Goal: Transaction & Acquisition: Purchase product/service

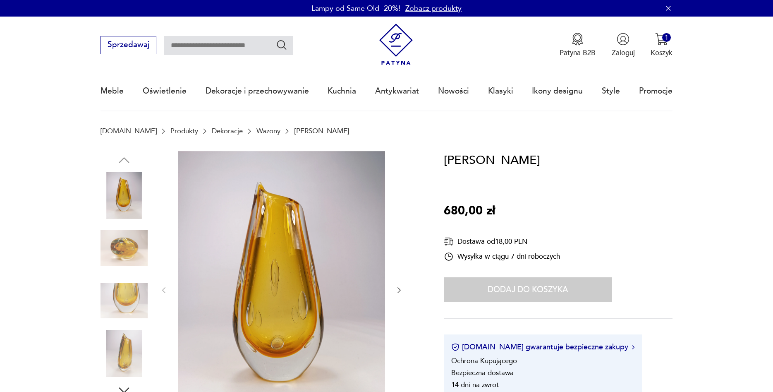
click at [128, 242] on img at bounding box center [124, 247] width 47 height 47
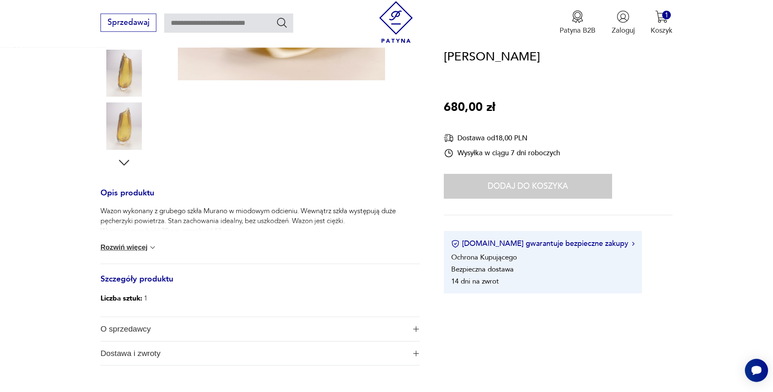
scroll to position [295, 0]
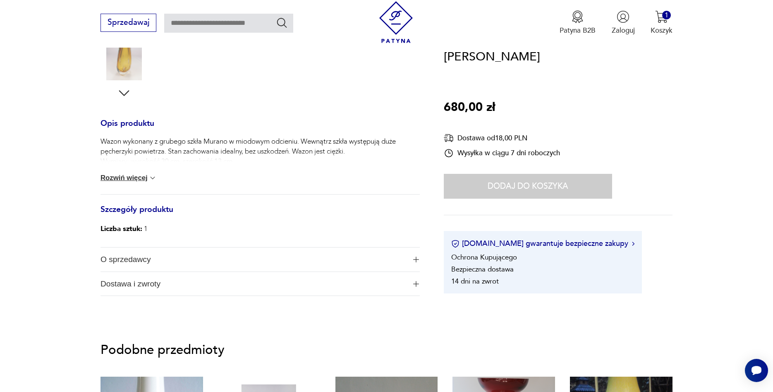
click at [157, 176] on img at bounding box center [153, 178] width 8 height 8
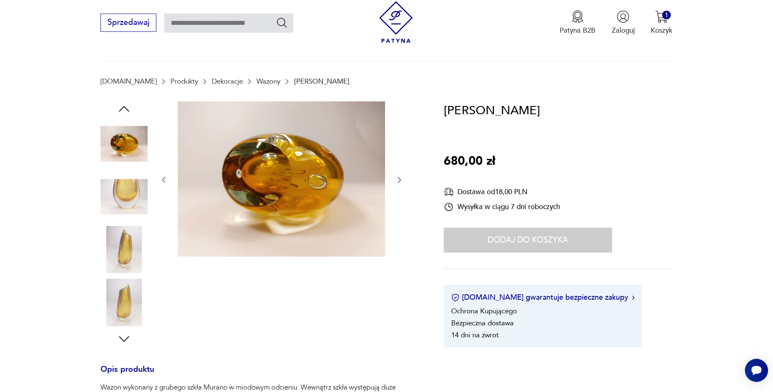
scroll to position [42, 0]
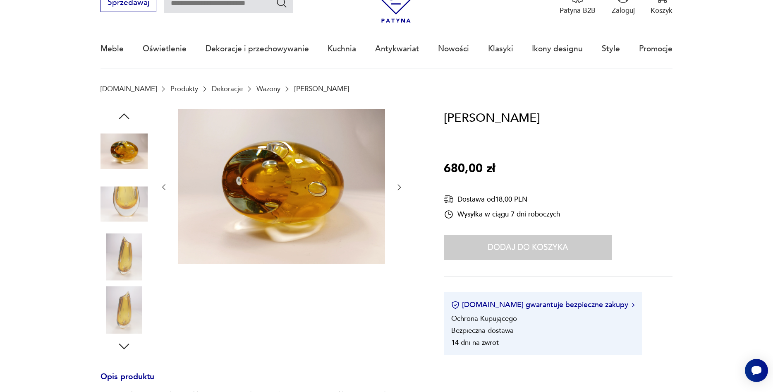
click at [116, 257] on img at bounding box center [124, 256] width 47 height 47
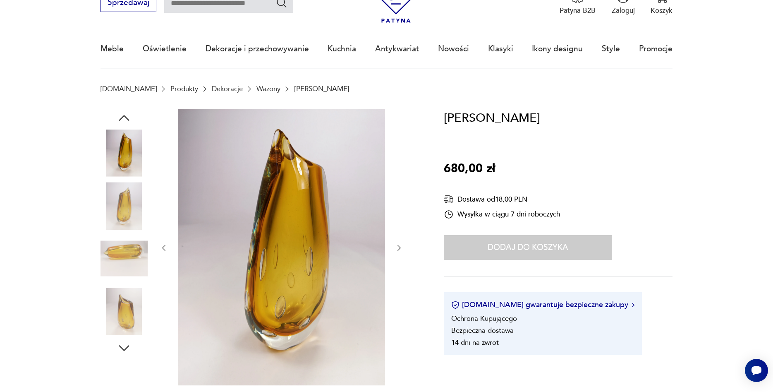
click at [112, 301] on img at bounding box center [124, 311] width 47 height 47
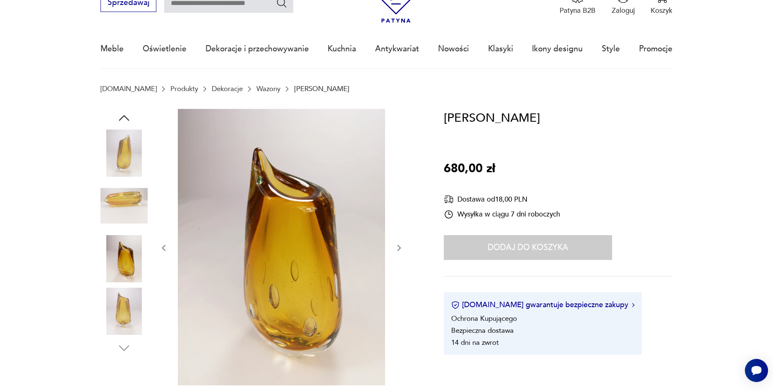
click at [143, 157] on img at bounding box center [124, 152] width 47 height 47
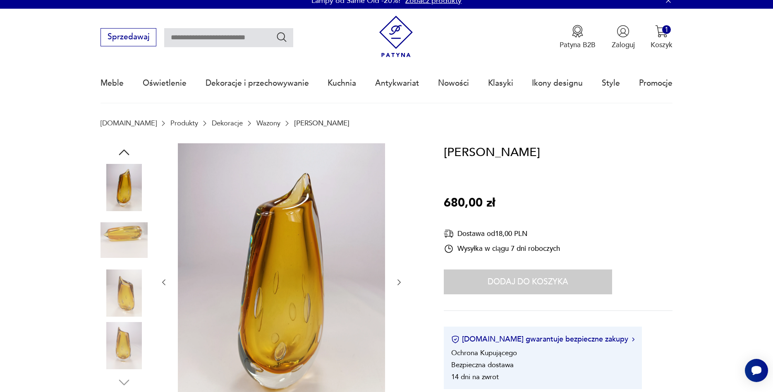
scroll to position [0, 0]
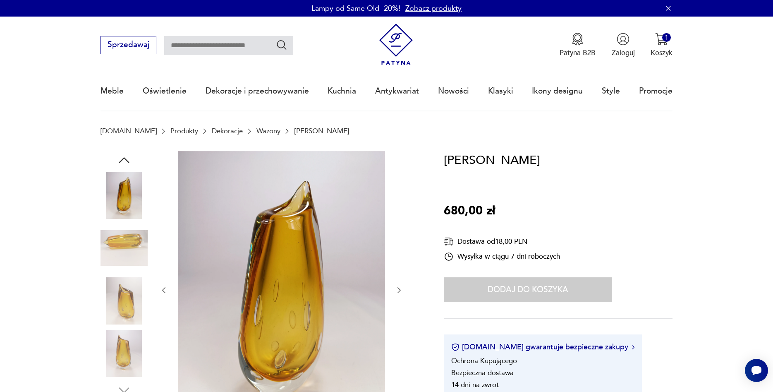
click at [129, 218] on img at bounding box center [124, 195] width 47 height 47
click at [120, 156] on icon "button" at bounding box center [124, 160] width 15 height 15
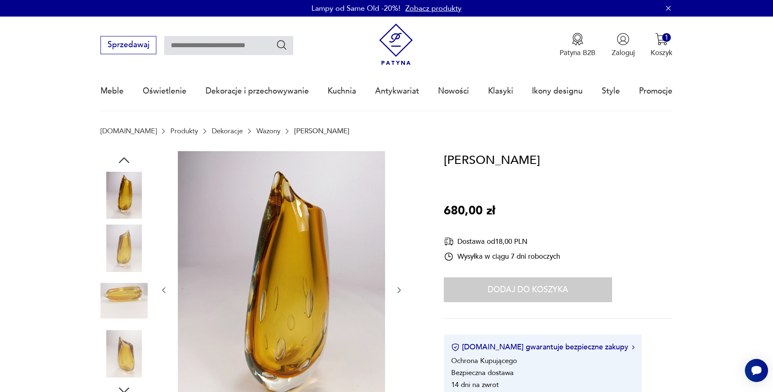
click at [122, 181] on img at bounding box center [124, 195] width 47 height 47
